Goal: Check status

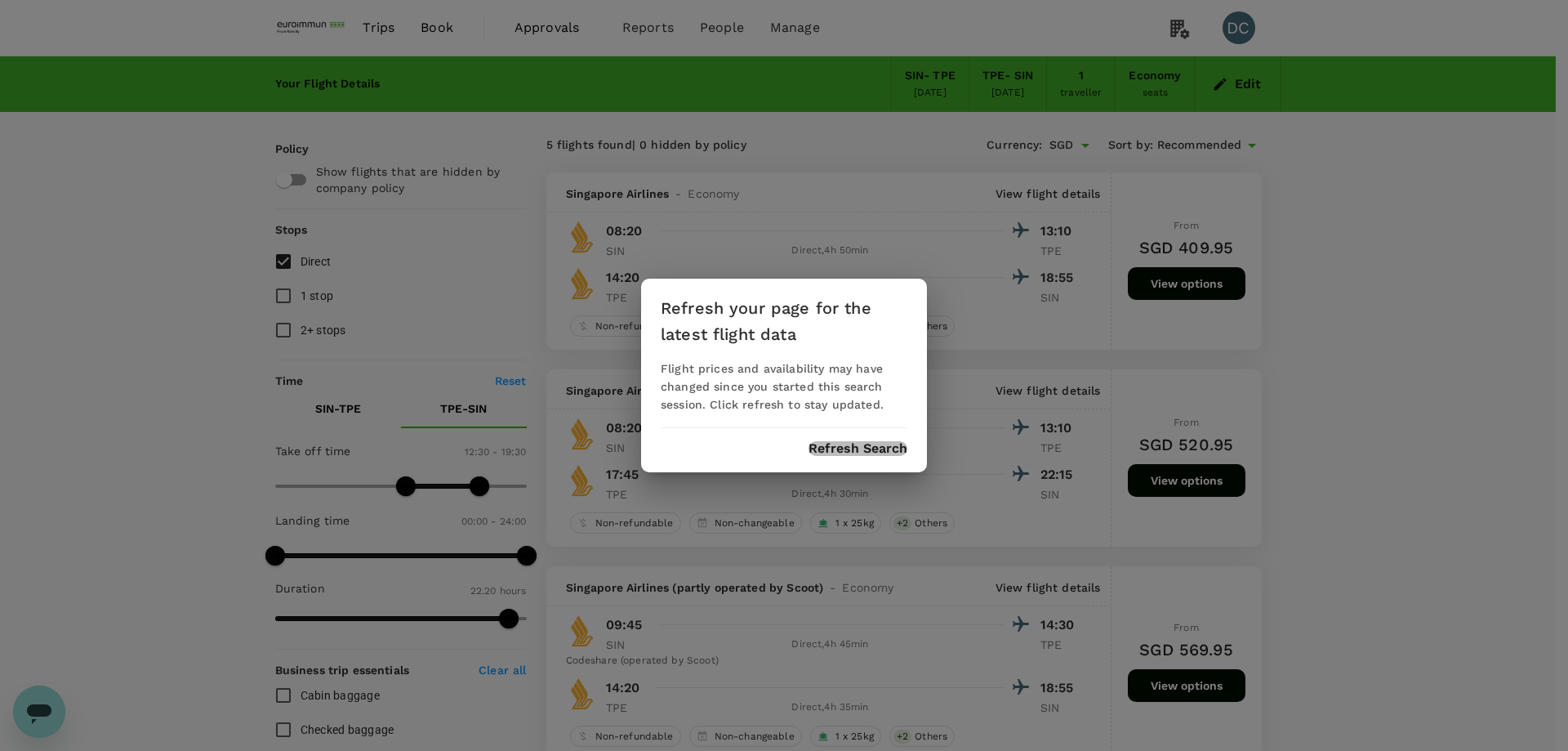
click at [840, 446] on button "Refresh Search" at bounding box center [857, 449] width 99 height 15
click at [375, 27] on div "Refresh your page for the latest flight data Flight prices and availability may…" at bounding box center [784, 376] width 1568 height 751
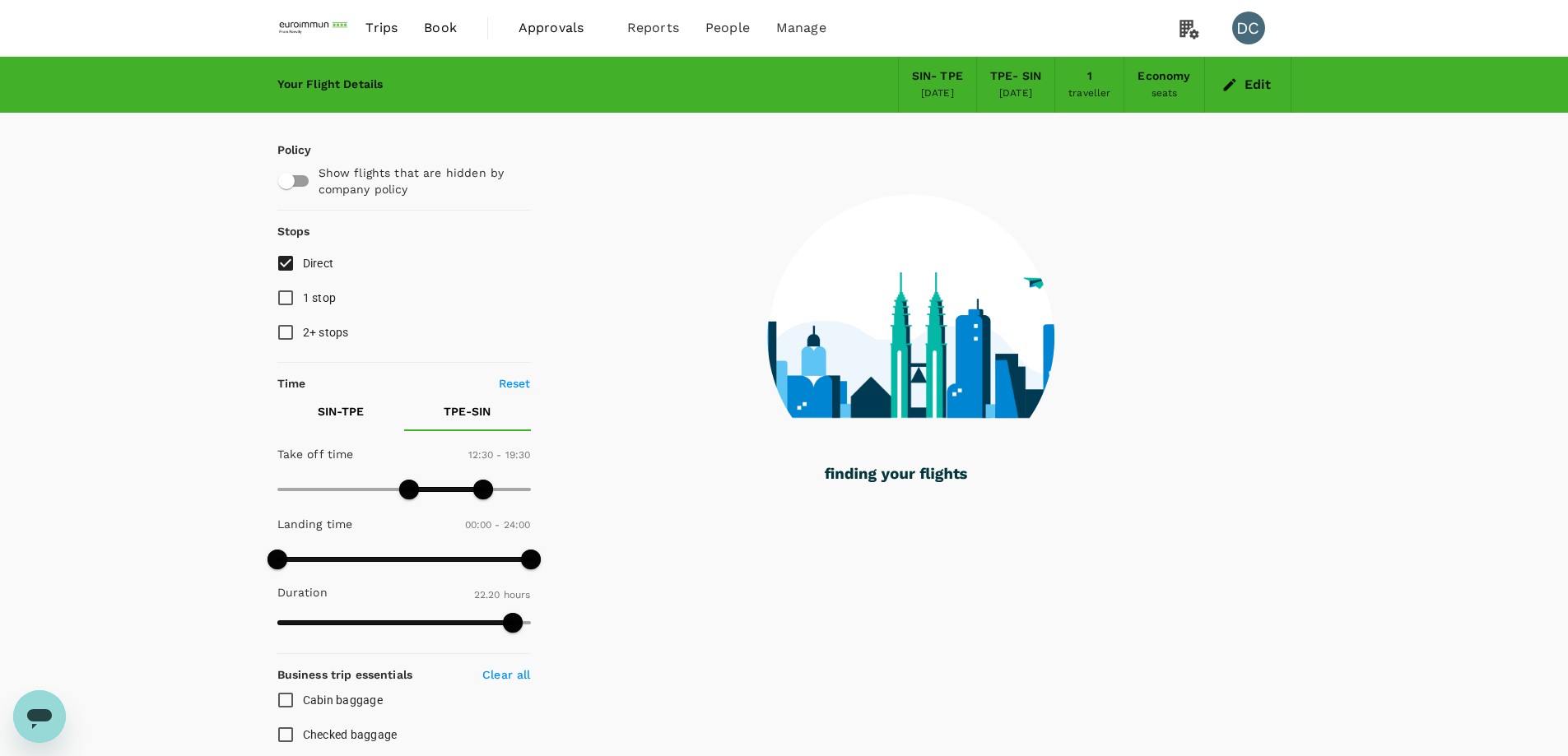
type input "990"
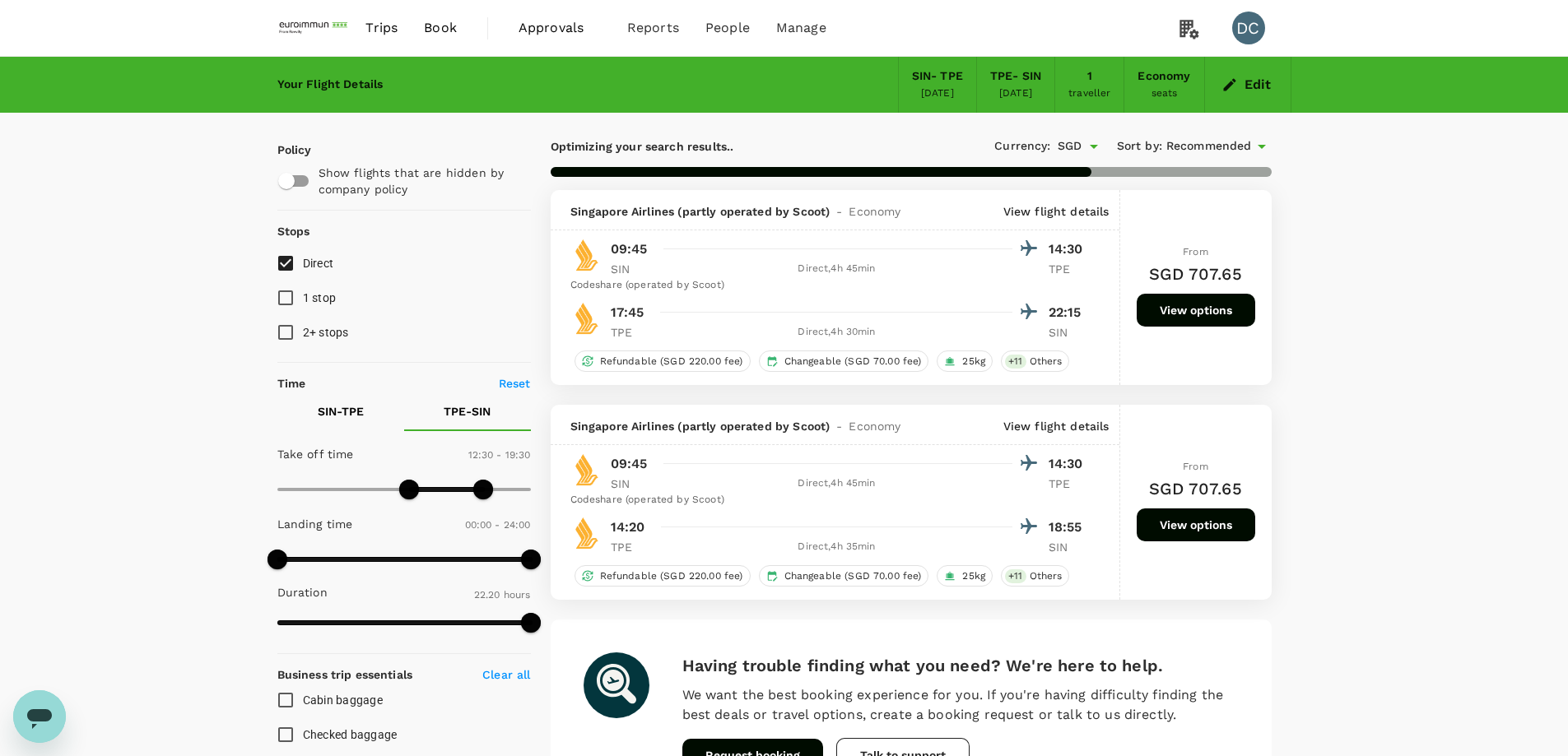
click at [378, 31] on span "Trips" at bounding box center [381, 28] width 32 height 20
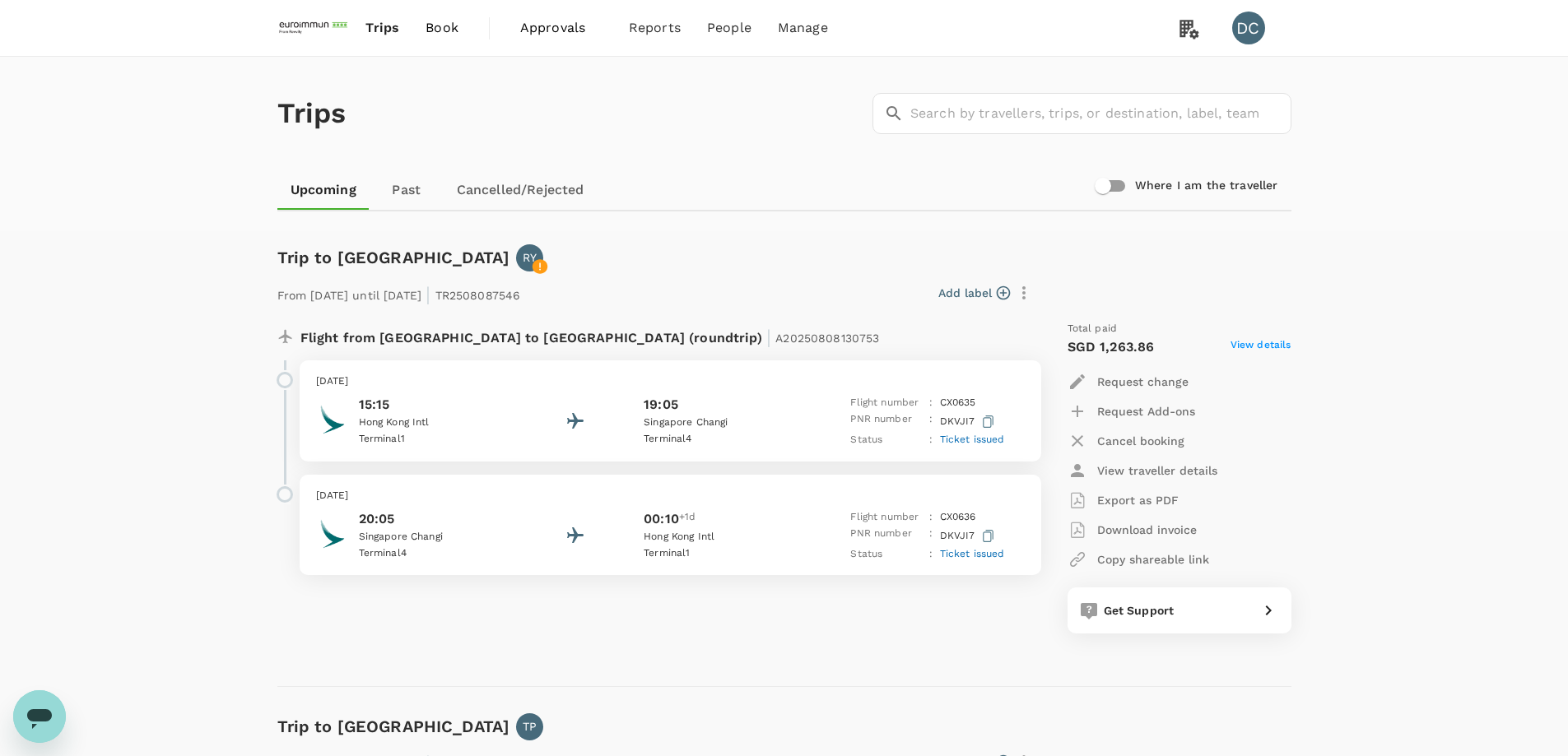
click at [878, 526] on p "PNR number" at bounding box center [886, 536] width 73 height 21
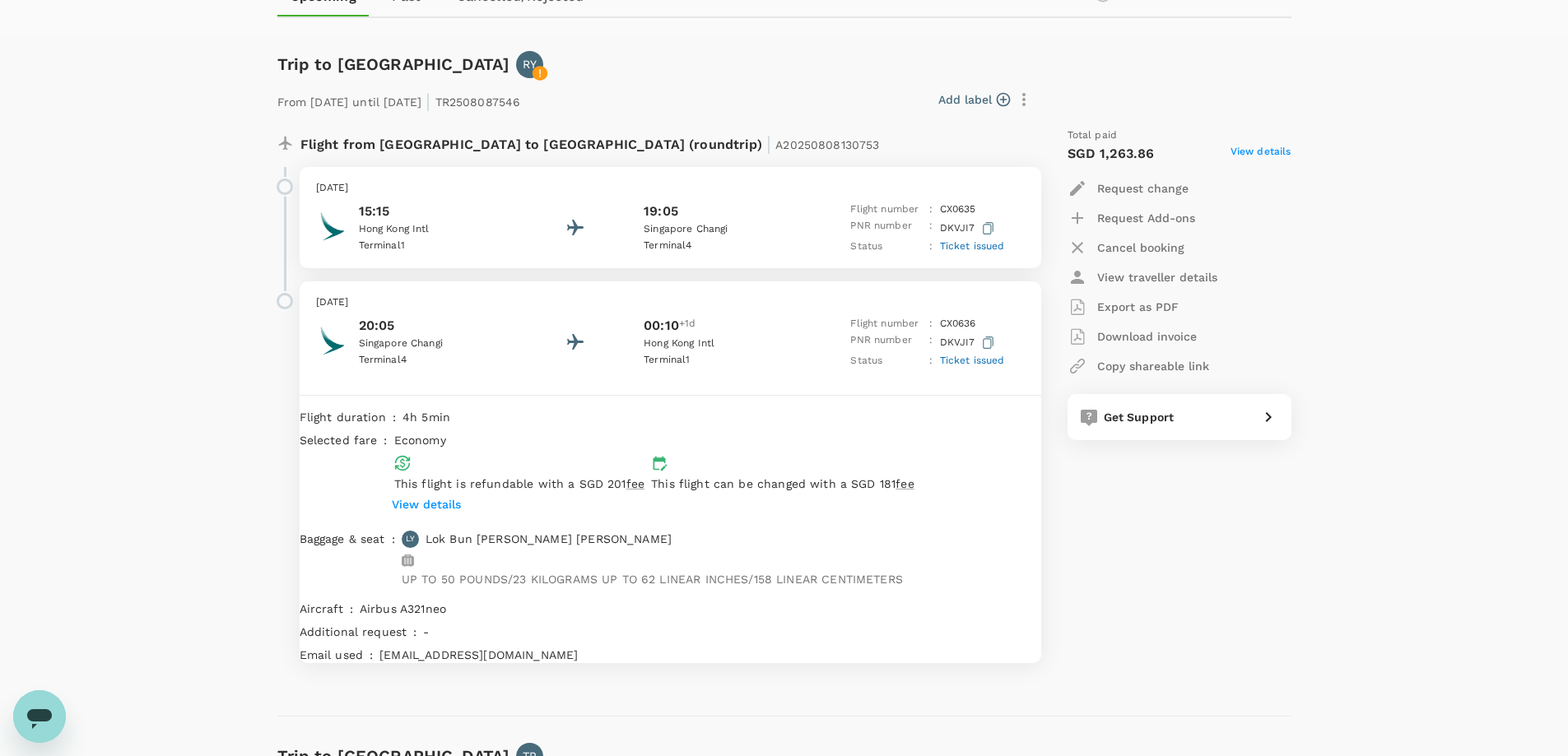
scroll to position [164, 0]
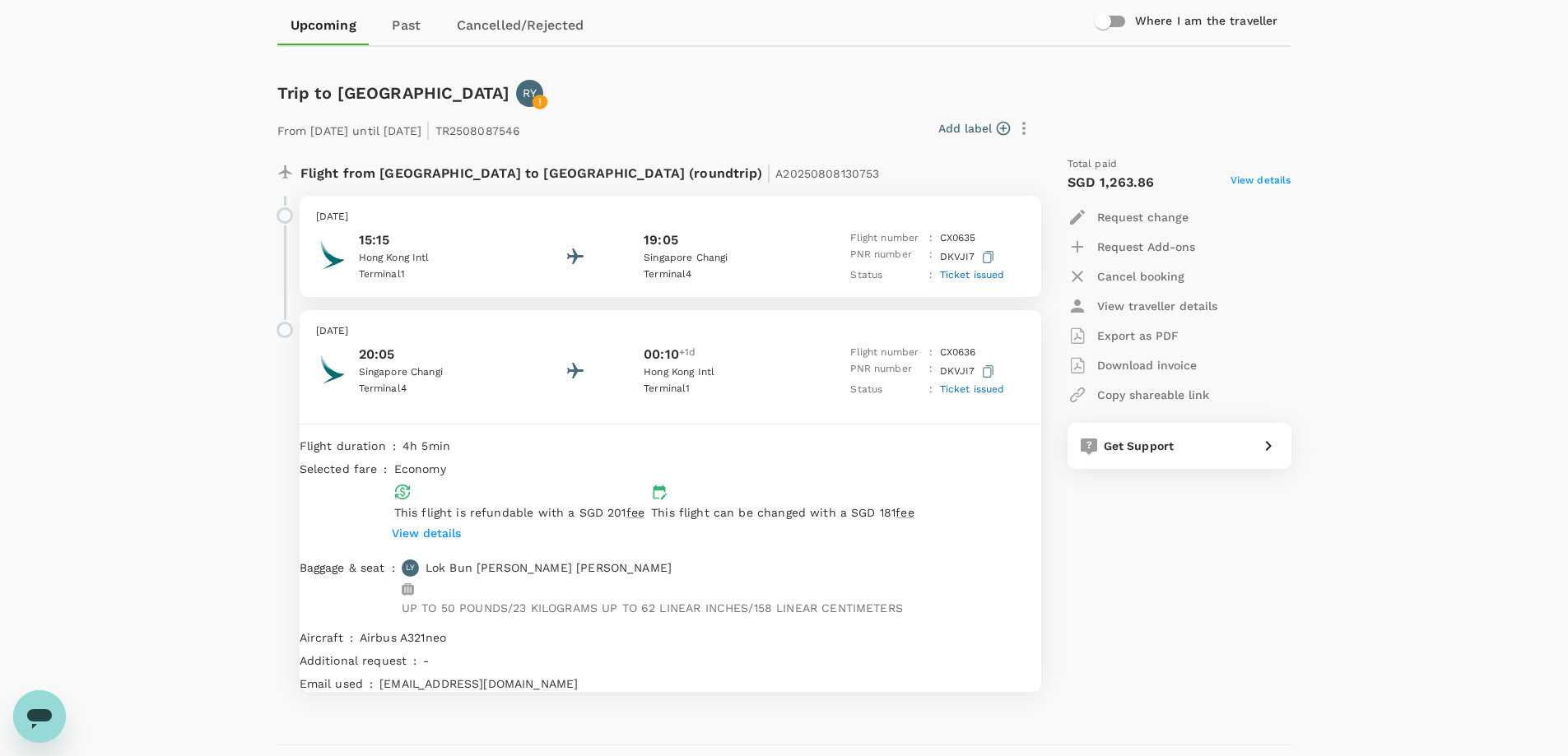
click at [974, 391] on span "Ticket issued" at bounding box center [972, 388] width 65 height 11
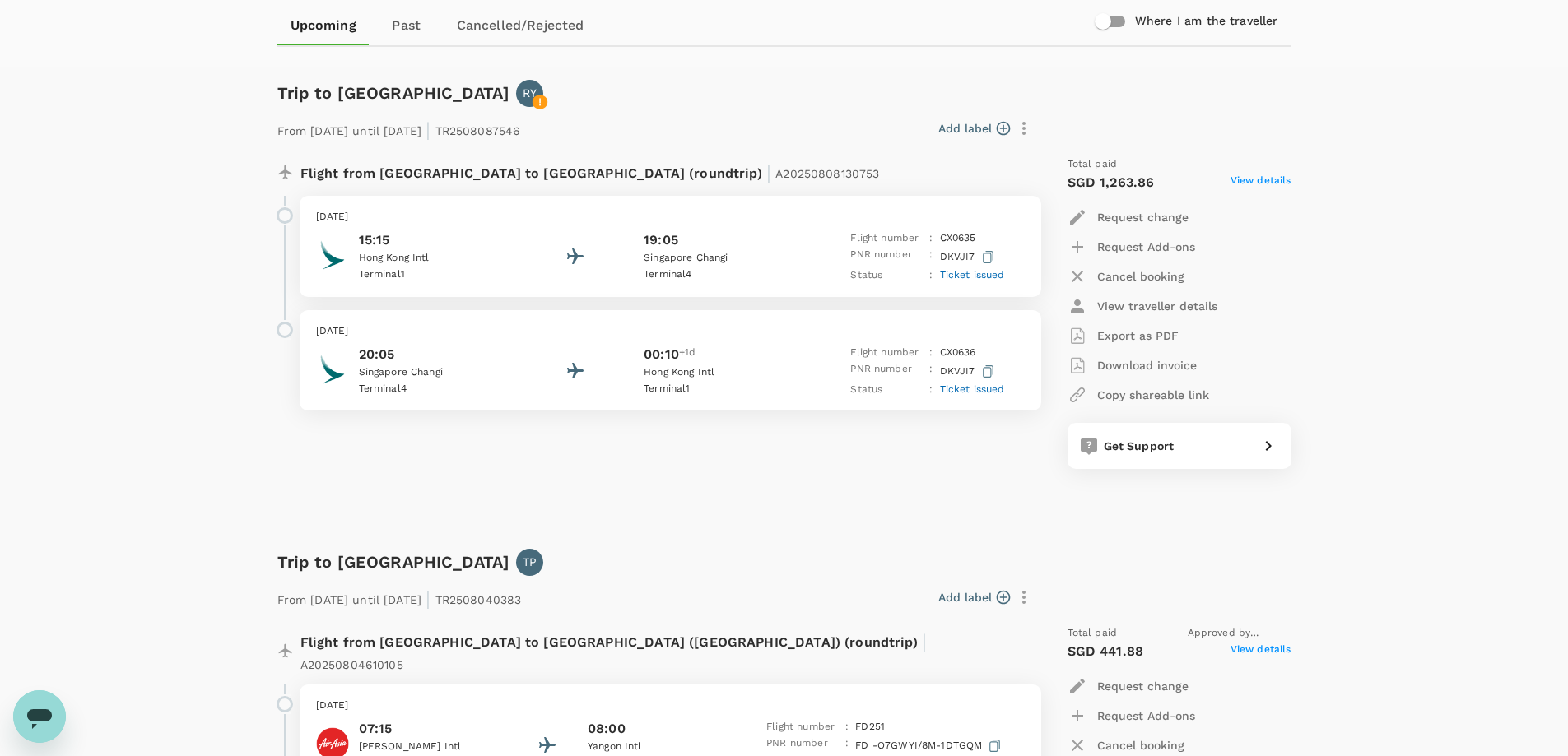
click at [959, 392] on span "Ticket issued" at bounding box center [972, 388] width 65 height 11
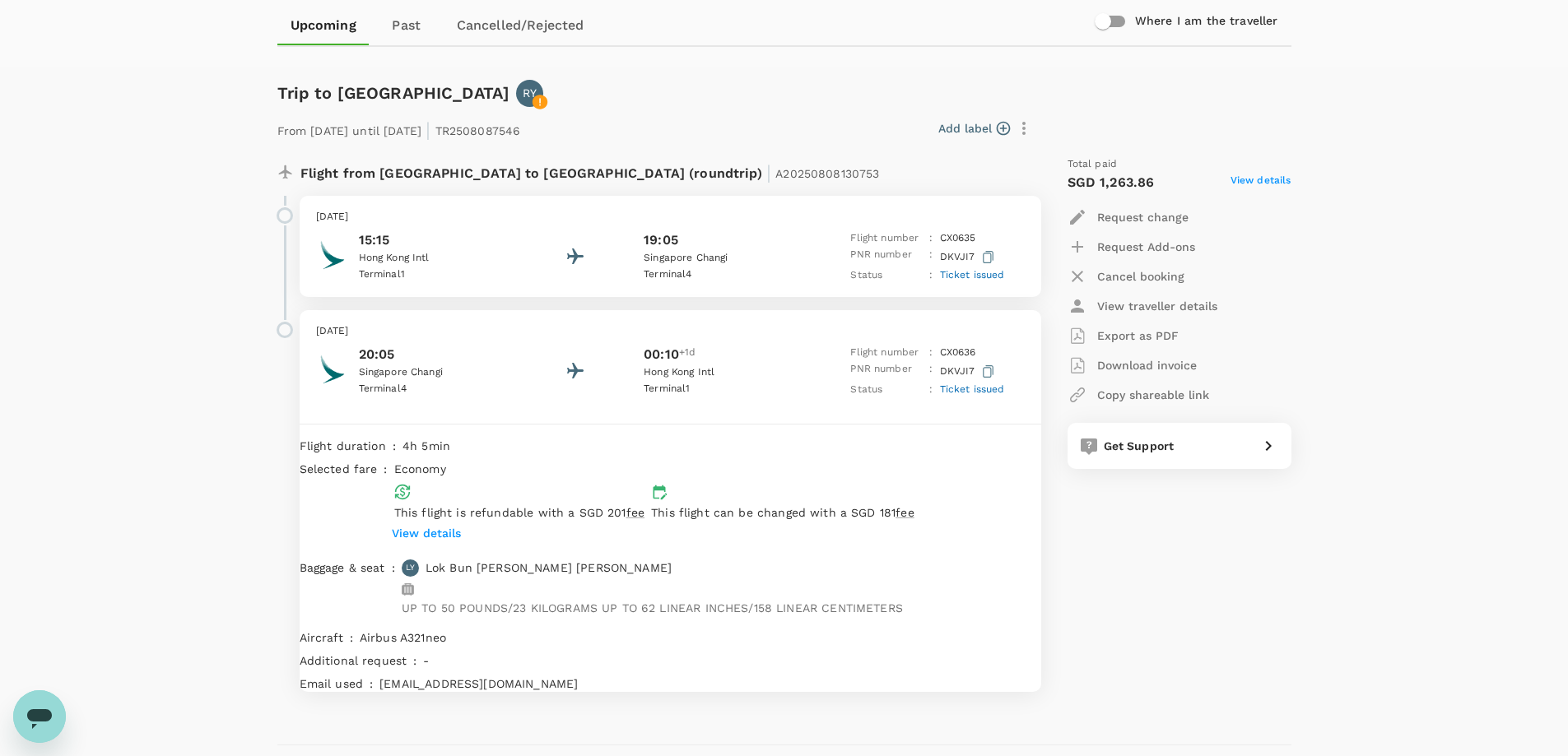
click at [1247, 178] on span "View details" at bounding box center [1261, 183] width 61 height 20
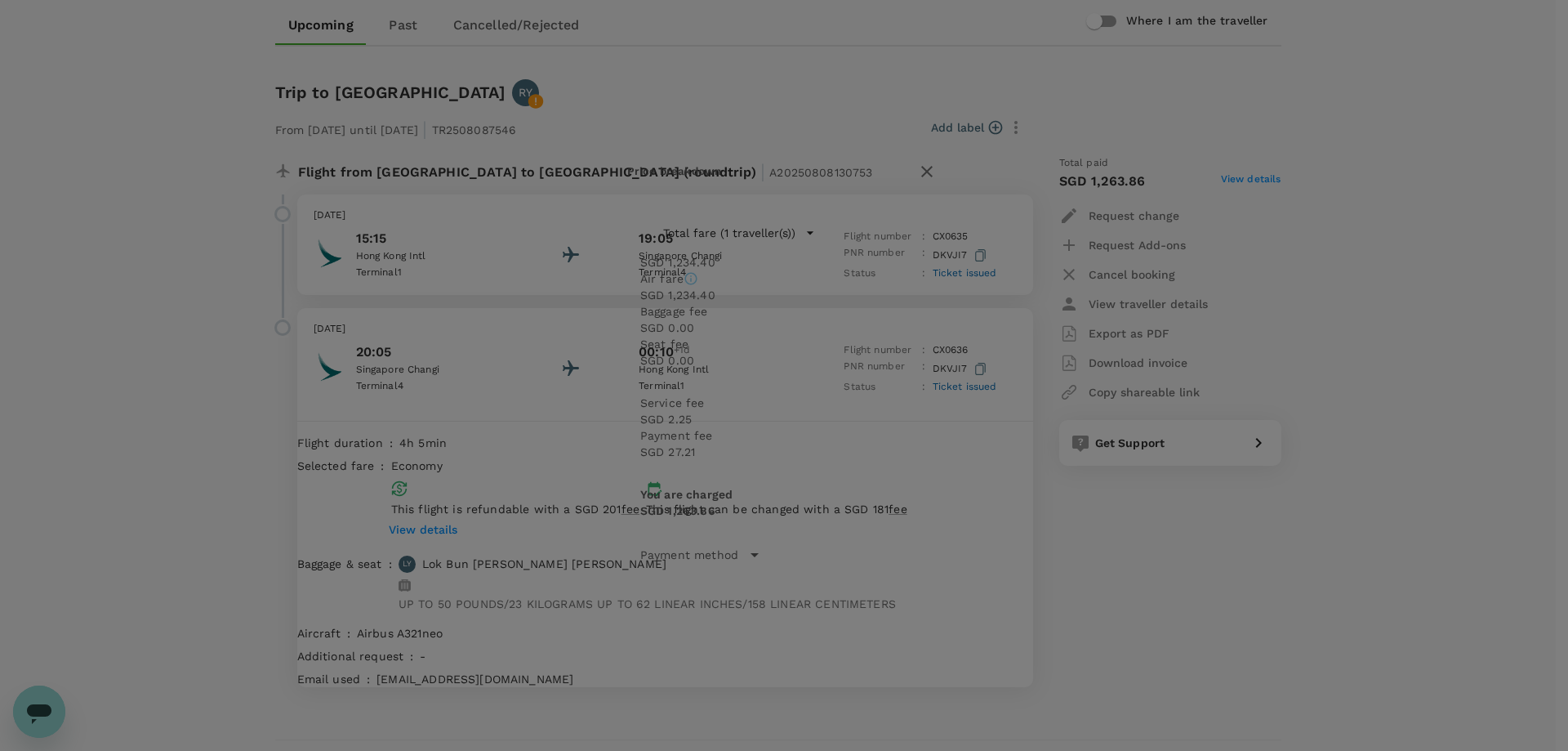
click at [941, 186] on button "button" at bounding box center [927, 172] width 27 height 27
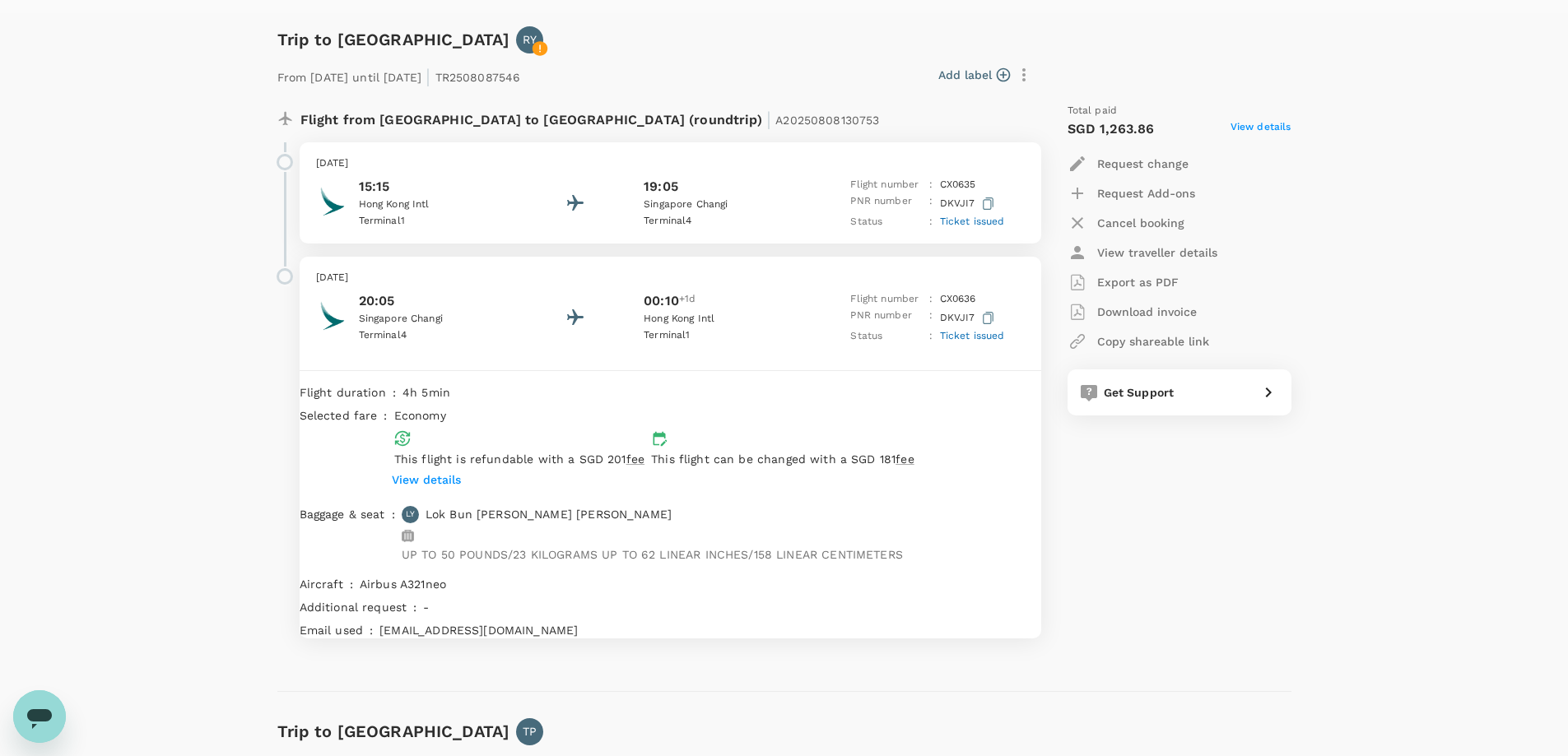
scroll to position [247, 0]
